Goal: Task Accomplishment & Management: Use online tool/utility

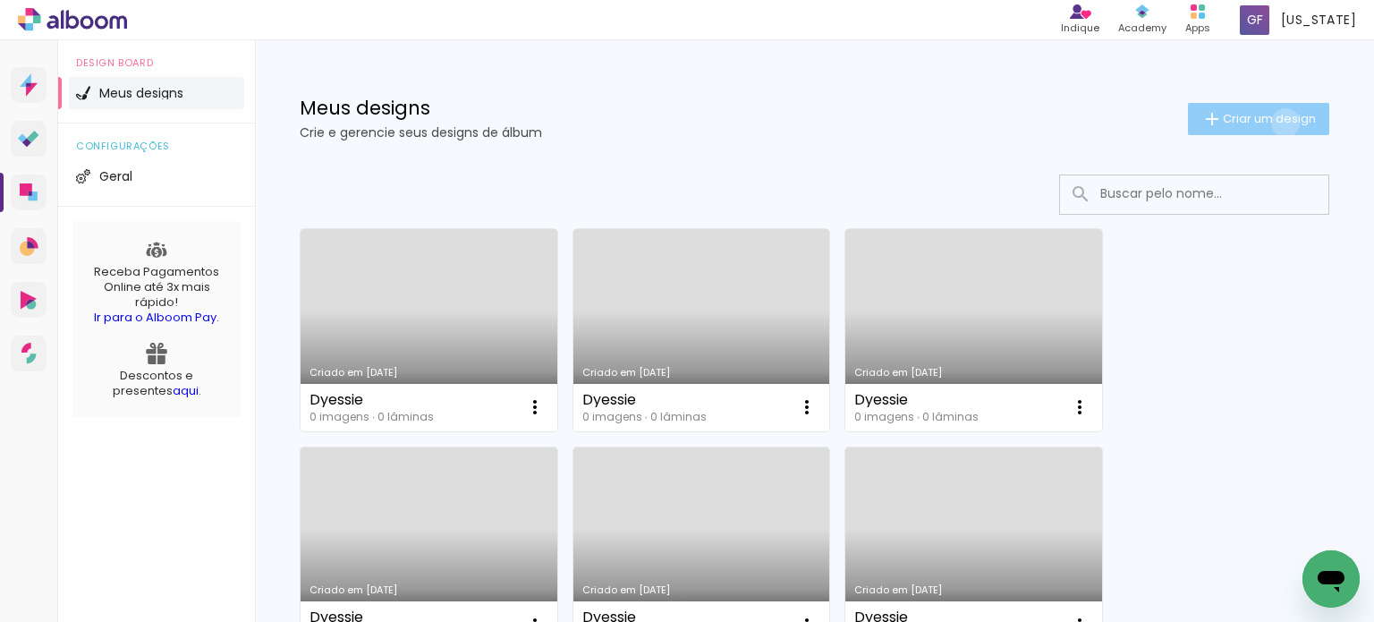
click at [1268, 123] on span "Criar um design" at bounding box center [1269, 119] width 93 height 12
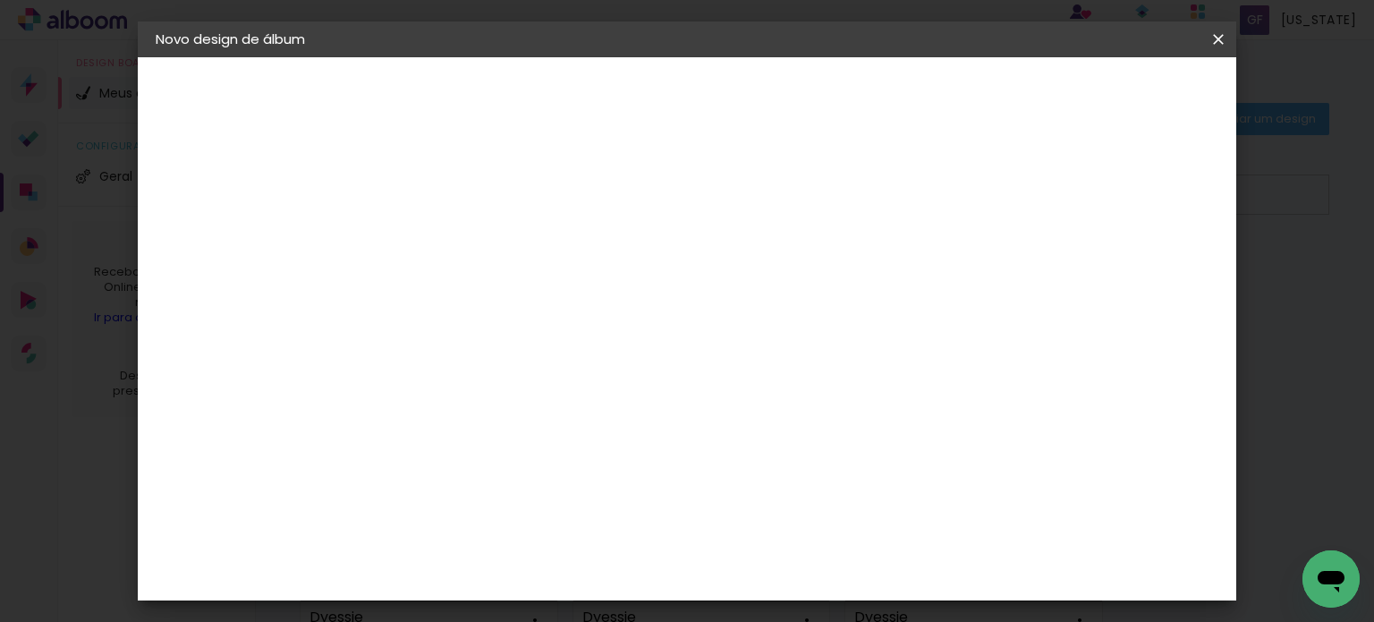
click at [0, 0] on div at bounding box center [0, 0] width 0 height 0
click at [448, 243] on input at bounding box center [448, 240] width 0 height 28
type input "Dyessie"
type paper-input "Dyessie"
click at [631, 102] on paper-button "Avançar" at bounding box center [588, 95] width 88 height 30
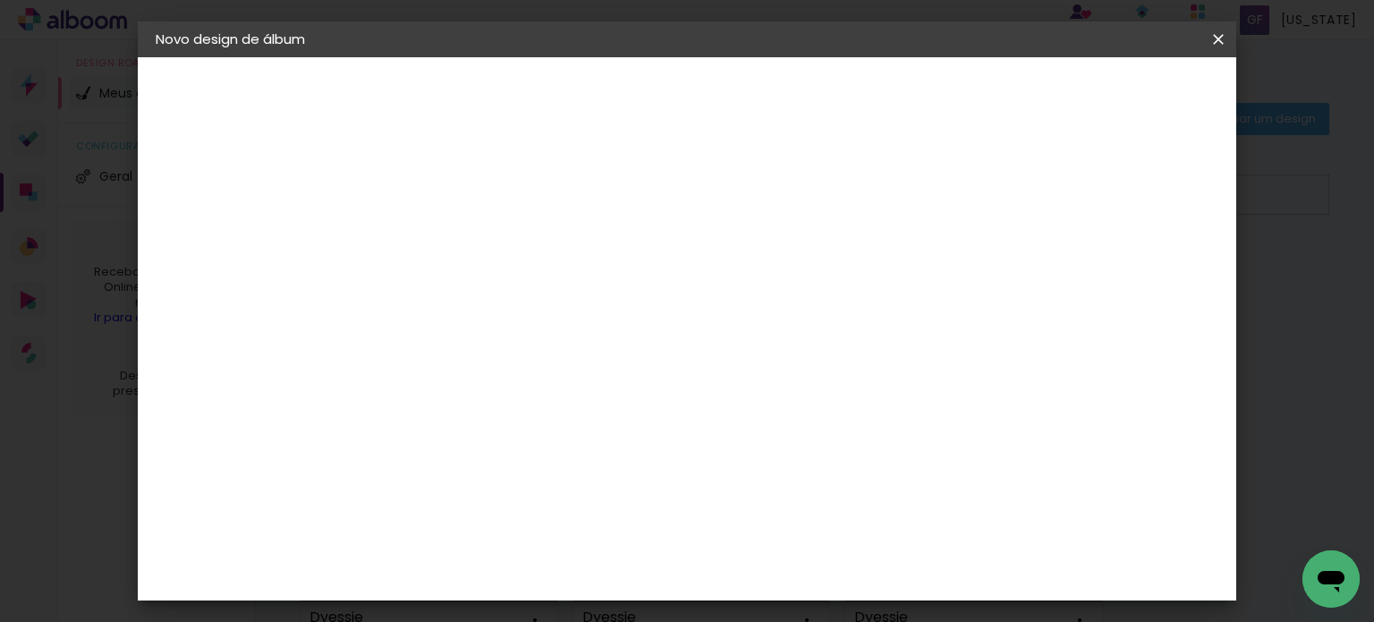
click at [584, 337] on input at bounding box center [493, 340] width 181 height 22
type input "sul"
type paper-input "sul"
click at [480, 394] on div "Grupo Foto Sul" at bounding box center [458, 415] width 45 height 43
click at [0, 0] on slot "Avançar" at bounding box center [0, 0] width 0 height 0
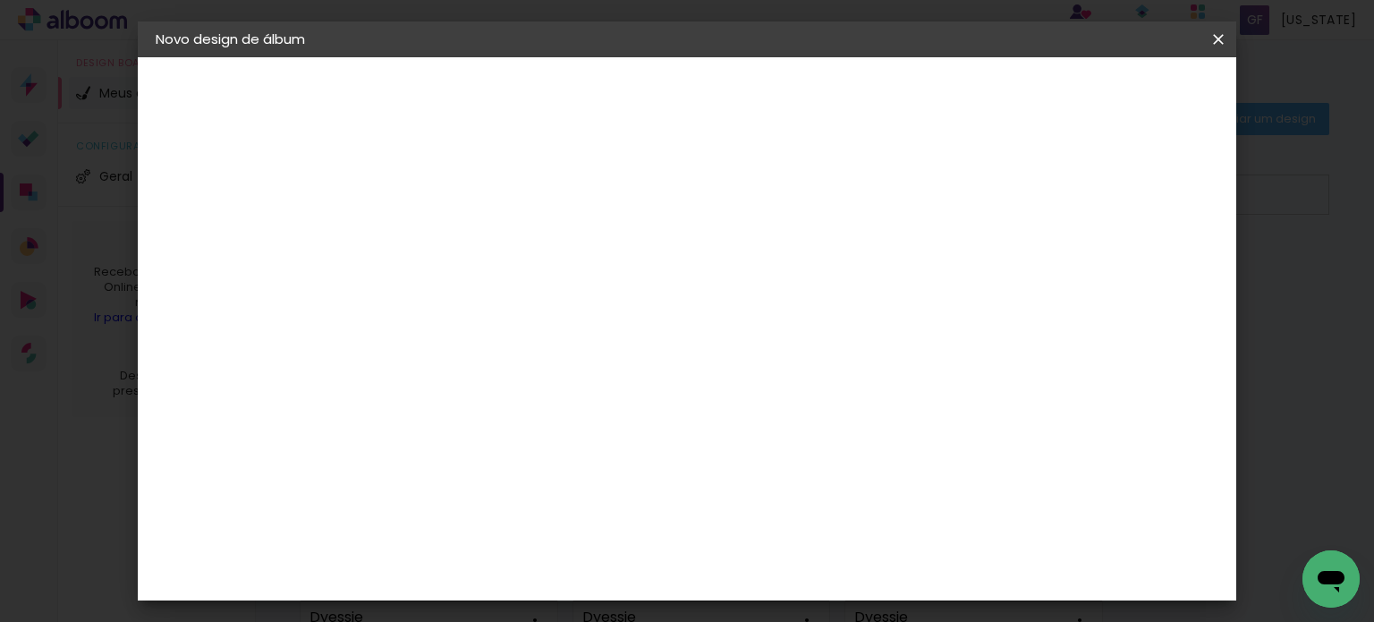
scroll to position [268, 0]
click at [635, 385] on span "20 × 25 cm" at bounding box center [602, 408] width 66 height 47
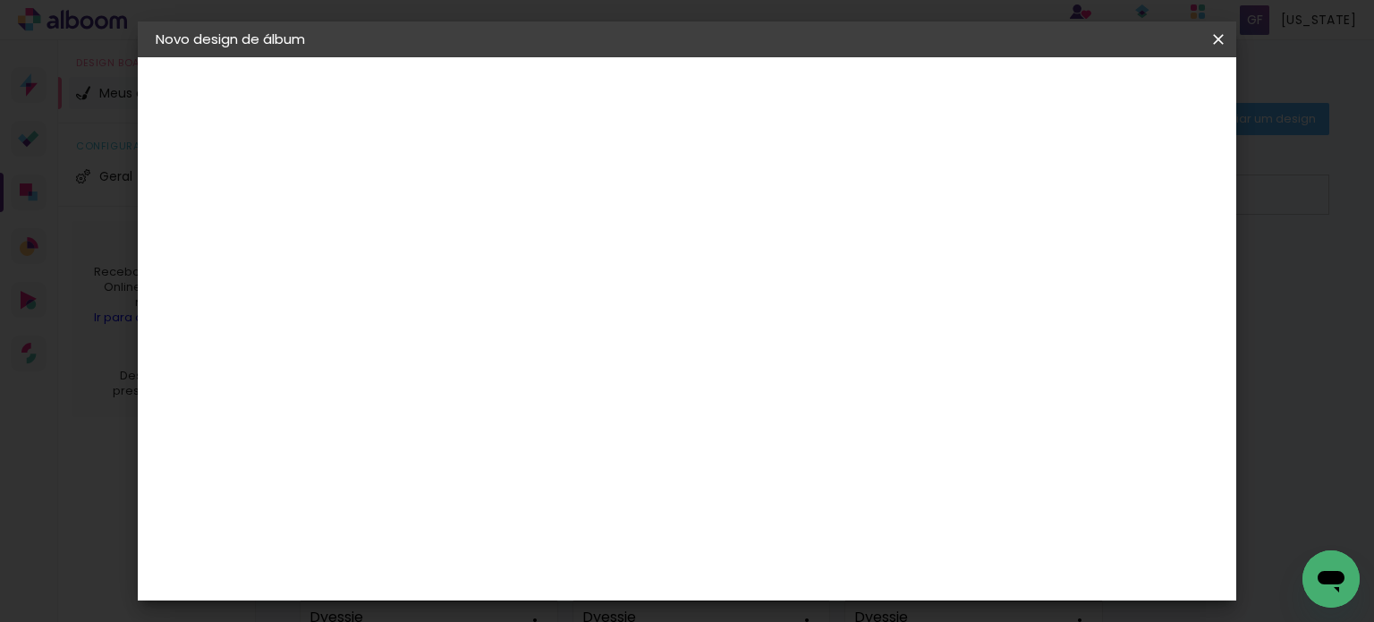
click at [766, 70] on header "Modelo Escolha o modelo do álbum. Voltar Avançar" at bounding box center [568, 110] width 396 height 106
click at [740, 80] on paper-button "Avançar" at bounding box center [696, 95] width 88 height 30
click at [961, 92] on span "Iniciar design" at bounding box center [920, 95] width 81 height 13
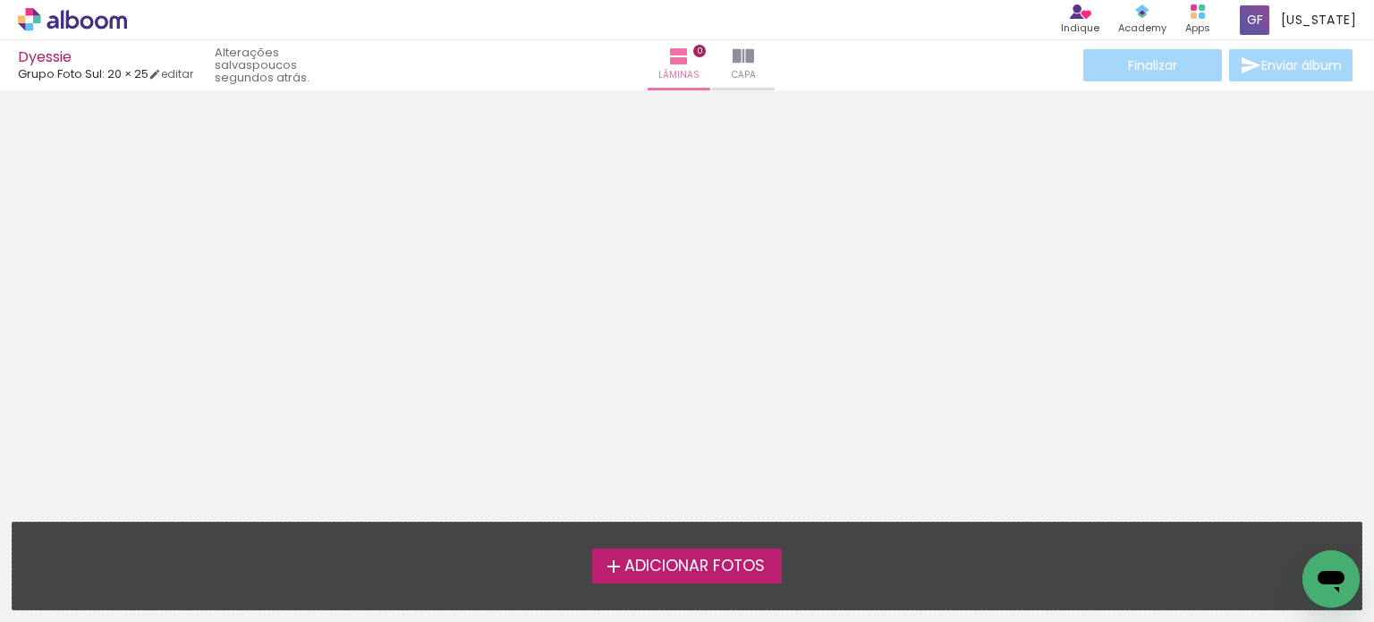
click at [773, 563] on label "Adicionar Fotos" at bounding box center [687, 565] width 190 height 34
click at [0, 0] on input "file" at bounding box center [0, 0] width 0 height 0
